Goal: Task Accomplishment & Management: Manage account settings

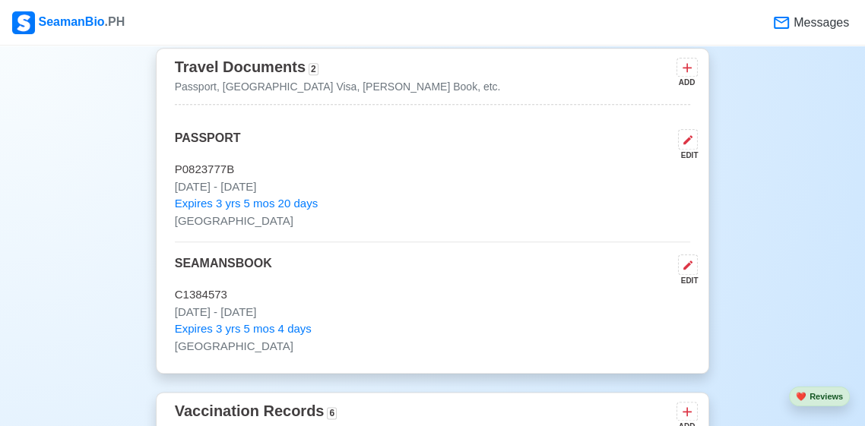
scroll to position [1174, 0]
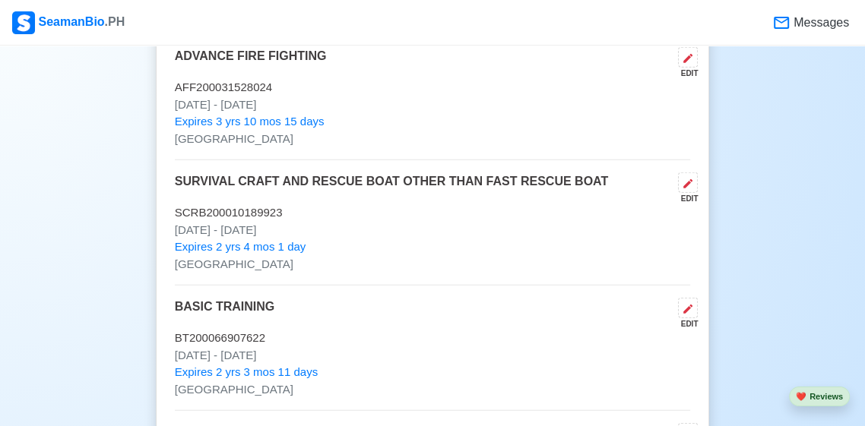
scroll to position [2755, 0]
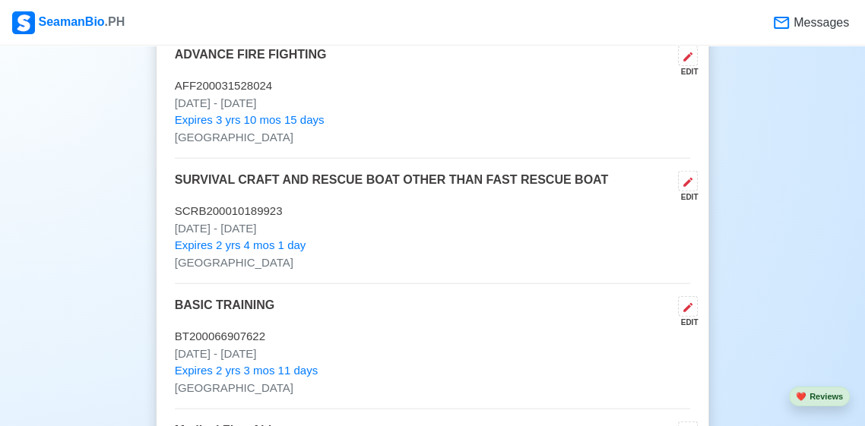
click at [15, 209] on div "New 🧑🏻‍💻 Practice Interview 🏬 Apply to Agencies 🔥 Apply Jobs 🚢 Log My Travels C…" at bounding box center [432, 46] width 865 height 5474
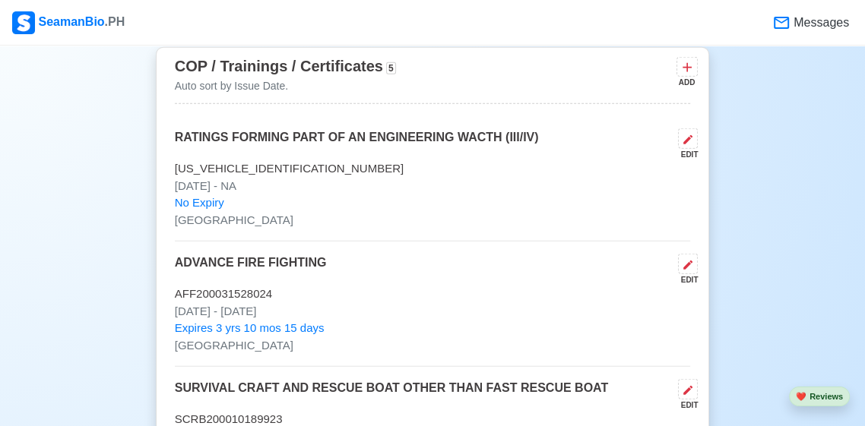
scroll to position [2563, 0]
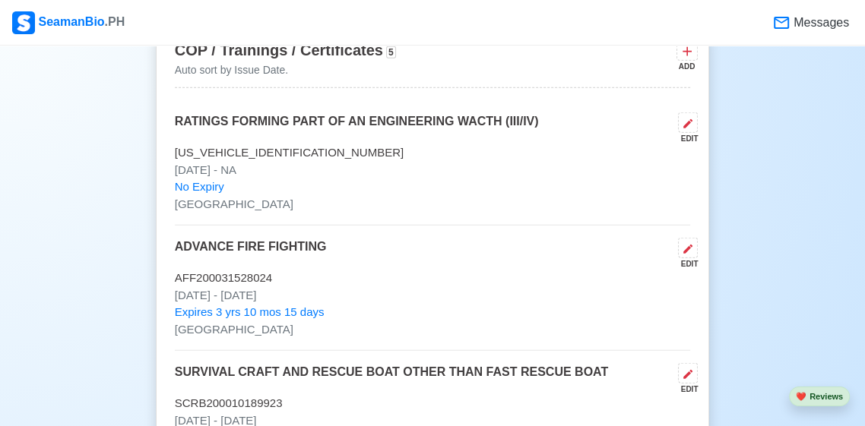
click at [37, 280] on div "New 🧑🏻‍💻 Practice Interview 🏬 Apply to Agencies 🔥 Apply Jobs 🚢 Log My Travels C…" at bounding box center [432, 238] width 865 height 5474
click at [68, 271] on div "New 🧑🏻‍💻 Practice Interview 🏬 Apply to Agencies 🔥 Apply Jobs 🚢 Log My Travels C…" at bounding box center [432, 238] width 865 height 5474
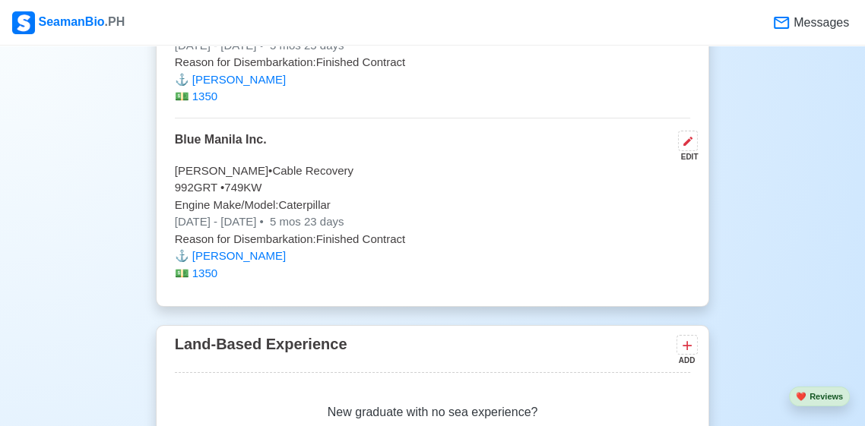
scroll to position [4501, 0]
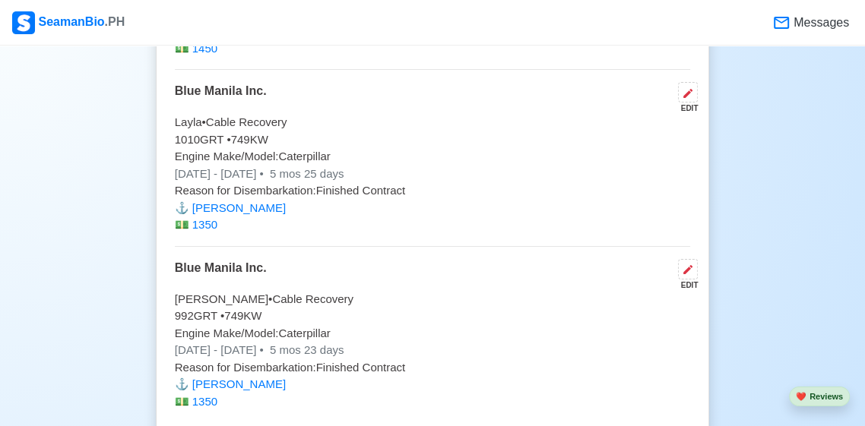
scroll to position [4374, 0]
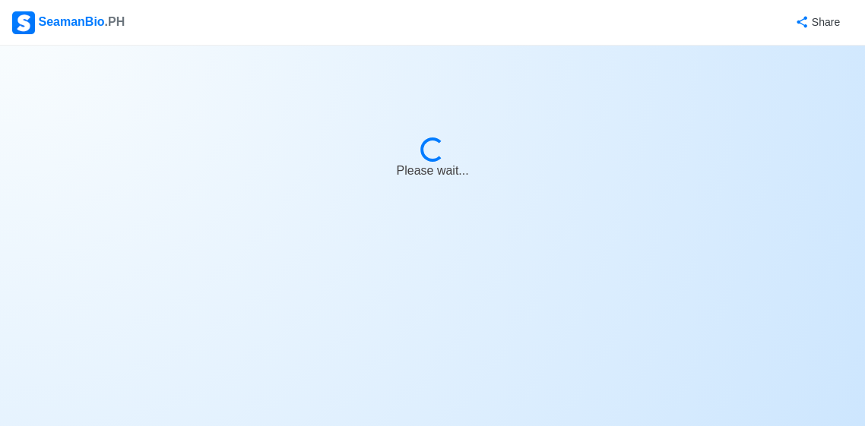
select select "Actively Looking for Job"
select select "Visible for Hiring"
select select "Single"
select select "[DEMOGRAPHIC_DATA]"
select select "PH"
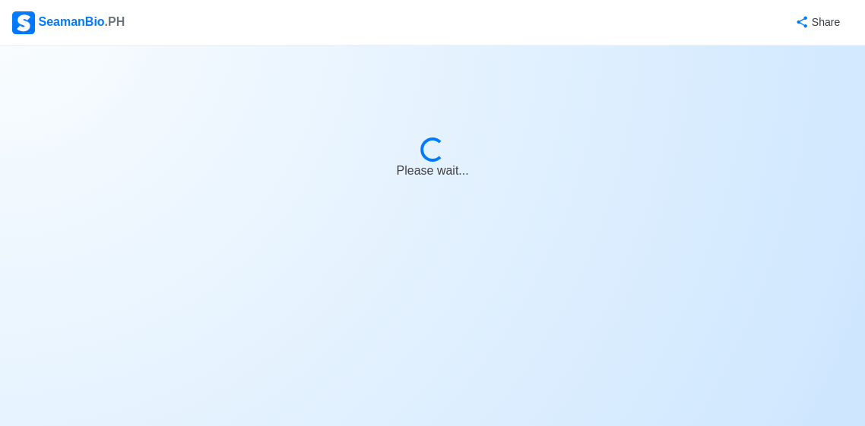
select select "1"
select select "0"
select select "4102416000000"
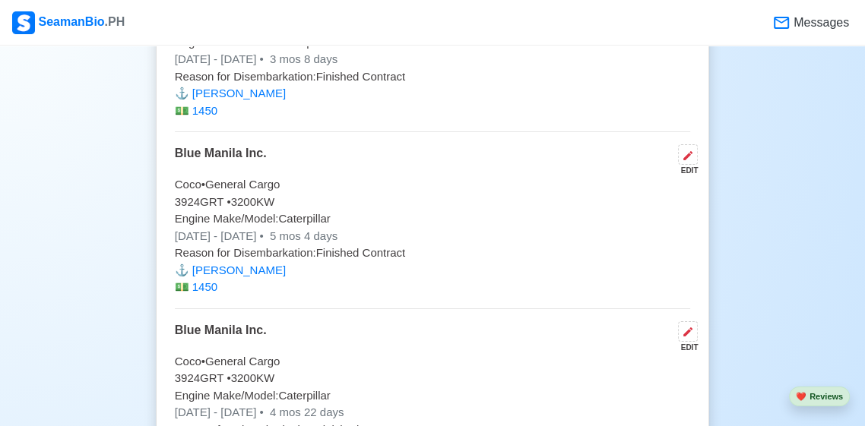
scroll to position [3939, 0]
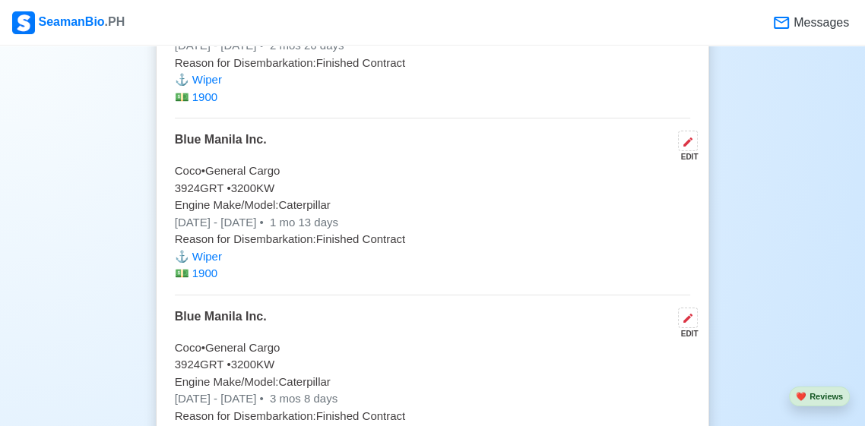
scroll to position [3608, 0]
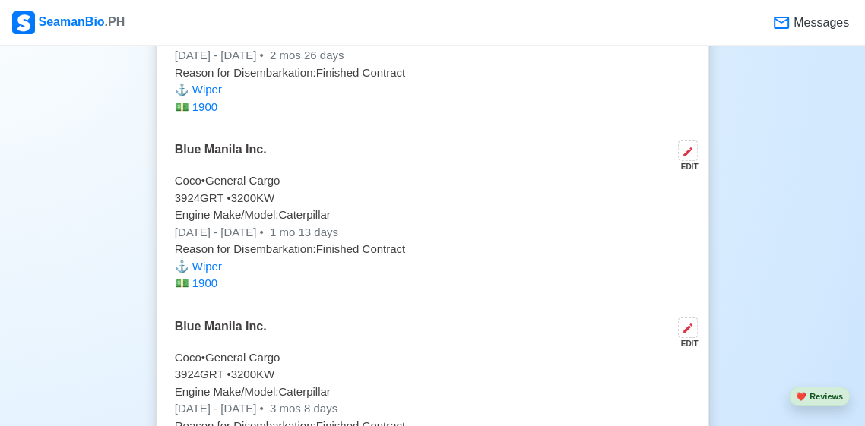
click at [394, 150] on div "Blue Manila Inc. EDIT" at bounding box center [433, 157] width 516 height 32
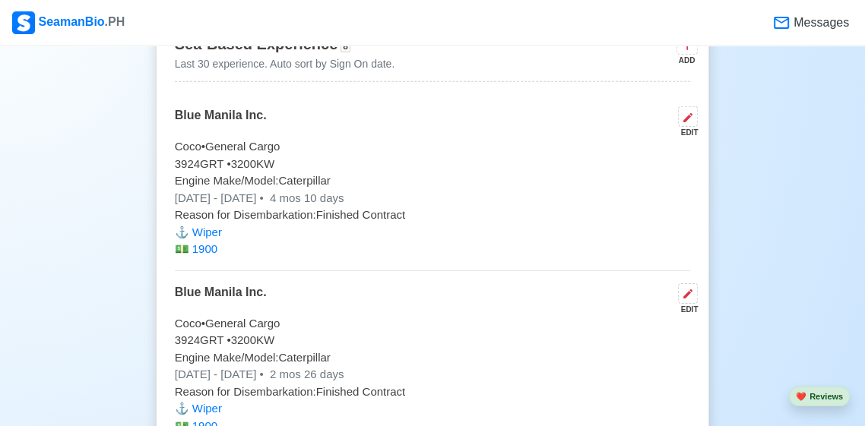
scroll to position [3291, 0]
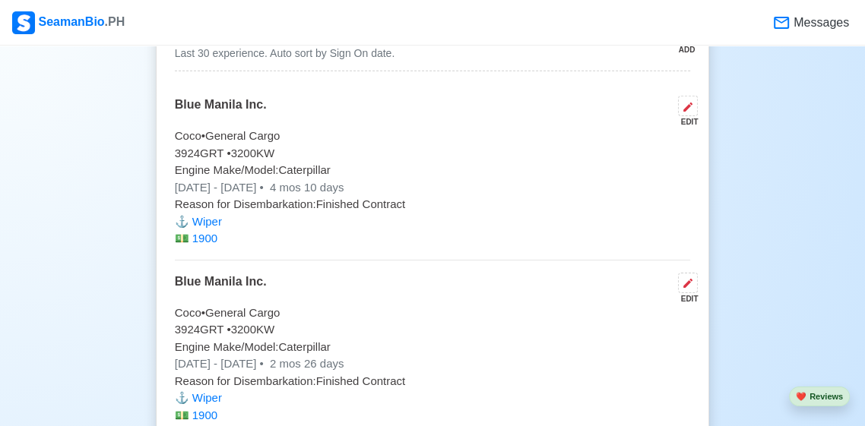
scroll to position [3364, 0]
